Goal: Task Accomplishment & Management: Use online tool/utility

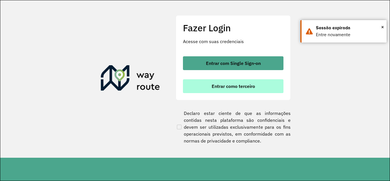
click at [232, 84] on span "Entrar como terceiro" at bounding box center [233, 86] width 43 height 5
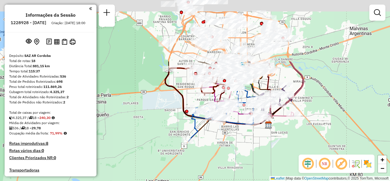
drag, startPoint x: 213, startPoint y: 73, endPoint x: 234, endPoint y: 149, distance: 78.5
click at [234, 153] on div "Janela de atendimento Grade de atendimento Capacidade Transportadoras Veículos …" at bounding box center [195, 90] width 390 height 181
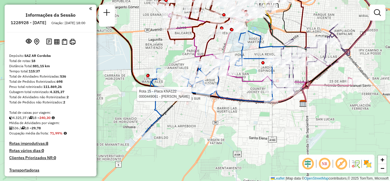
select select "**********"
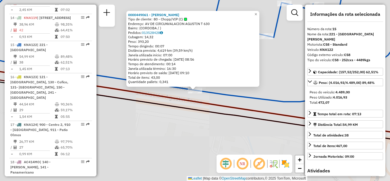
scroll to position [627, 0]
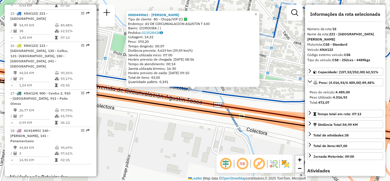
click at [272, 81] on div "0000449061 - MOREAU ANGEL RENE Tipo de cliente: 80 - Chopp/VIP (C) Endereço: AV…" at bounding box center [195, 90] width 390 height 181
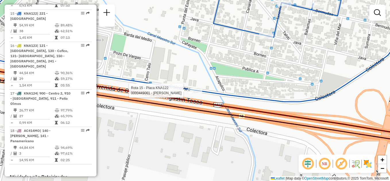
select select "**********"
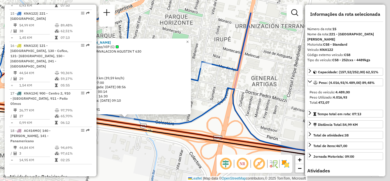
drag, startPoint x: 268, startPoint y: 124, endPoint x: 146, endPoint y: 161, distance: 127.5
click at [146, 161] on div "0000449061 - MOREAU ANGEL RENE Tipo de cliente: 80 - Chopp/VIP (C) Endereço: AV…" at bounding box center [195, 90] width 390 height 181
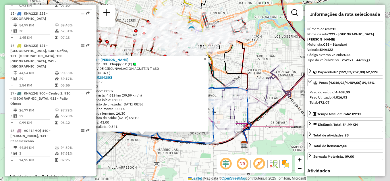
drag, startPoint x: 261, startPoint y: 136, endPoint x: 221, endPoint y: 150, distance: 42.2
click at [221, 150] on div "0000449061 - MOREAU ANGEL RENE Tipo de cliente: 80 - Chopp/VIP (C) Endereço: AV…" at bounding box center [195, 90] width 390 height 181
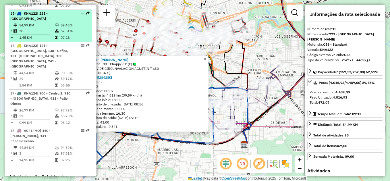
click at [39, 22] on td "54,99 KM" at bounding box center [37, 25] width 36 height 6
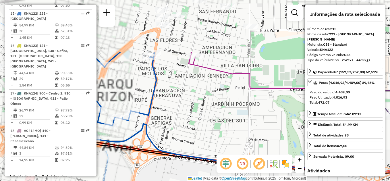
drag, startPoint x: 199, startPoint y: 78, endPoint x: 250, endPoint y: 149, distance: 86.8
click at [250, 149] on div "Janela de atendimento Grade de atendimento Capacidade Transportadoras Veículos …" at bounding box center [195, 90] width 390 height 181
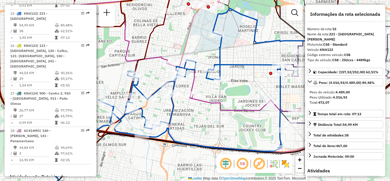
drag, startPoint x: 245, startPoint y: 119, endPoint x: 200, endPoint y: 149, distance: 54.3
click at [201, 149] on div "Janela de atendimento Grade de atendimento Capacidade Transportadoras Veículos …" at bounding box center [195, 90] width 390 height 181
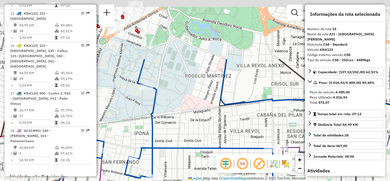
drag, startPoint x: 193, startPoint y: 43, endPoint x: 183, endPoint y: 137, distance: 94.2
click at [185, 136] on div "Janela de atendimento Grade de atendimento Capacidade Transportadoras Veículos …" at bounding box center [195, 90] width 390 height 181
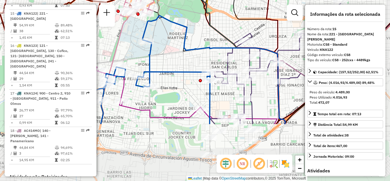
drag, startPoint x: 185, startPoint y: 148, endPoint x: 176, endPoint y: 73, distance: 75.4
click at [176, 73] on icon at bounding box center [88, 82] width 243 height 83
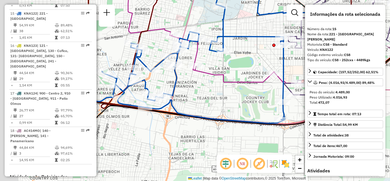
drag, startPoint x: 143, startPoint y: 119, endPoint x: 227, endPoint y: 89, distance: 88.8
click at [227, 87] on div "Janela de atendimento Grade de atendimento Capacidade Transportadoras Veículos …" at bounding box center [195, 90] width 390 height 181
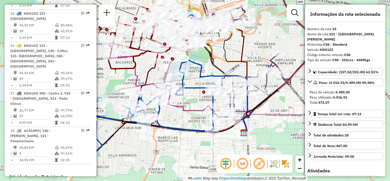
drag, startPoint x: 218, startPoint y: 121, endPoint x: 180, endPoint y: 125, distance: 38.1
click at [180, 125] on div "Janela de atendimento Grade de atendimento Capacidade Transportadoras Veículos …" at bounding box center [195, 90] width 390 height 181
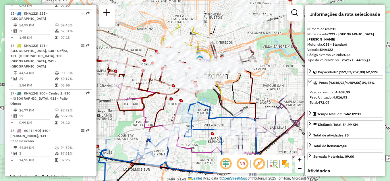
drag, startPoint x: 193, startPoint y: 79, endPoint x: 202, endPoint y: 121, distance: 42.5
click at [202, 121] on div "Janela de atendimento Grade de atendimento Capacidade Transportadoras Veículos …" at bounding box center [195, 90] width 390 height 181
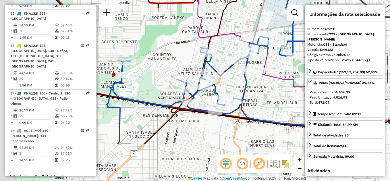
drag, startPoint x: 174, startPoint y: 158, endPoint x: 262, endPoint y: 103, distance: 104.4
click at [262, 103] on div "Janela de atendimento Grade de atendimento Capacidade Transportadoras Veículos …" at bounding box center [195, 90] width 390 height 181
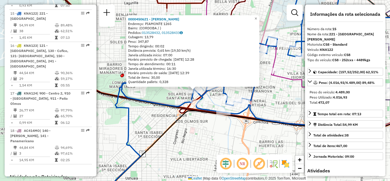
click at [221, 161] on em at bounding box center [226, 164] width 14 height 14
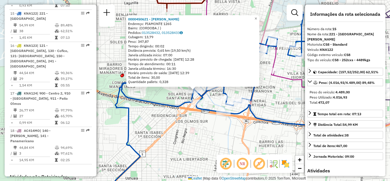
click at [273, 108] on div "0000450621 - Suarez Angeles Belen Endereço: [GEOGRAPHIC_DATA] 1265 Bairro: ([GE…" at bounding box center [195, 90] width 390 height 181
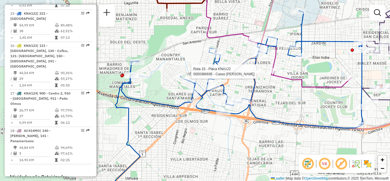
select select "**********"
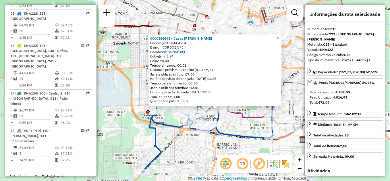
click at [236, 145] on div "0000366695 - Casas [PERSON_NAME]: OSTIA 4294 Bairro: (CORDOBA / ) Pedidos: 0135…" at bounding box center [195, 90] width 390 height 181
